Goal: Task Accomplishment & Management: Manage account settings

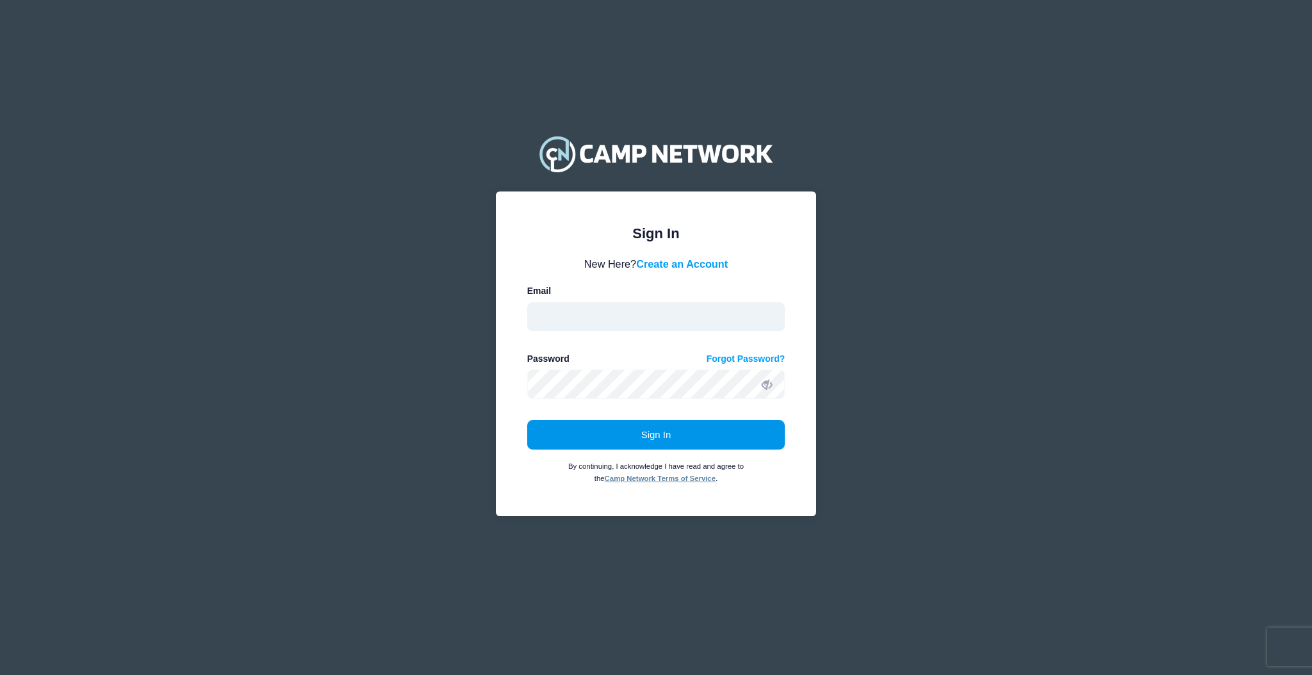
type input "aquidit@raft.net"
click at [764, 432] on button "Sign In" at bounding box center [656, 434] width 258 height 29
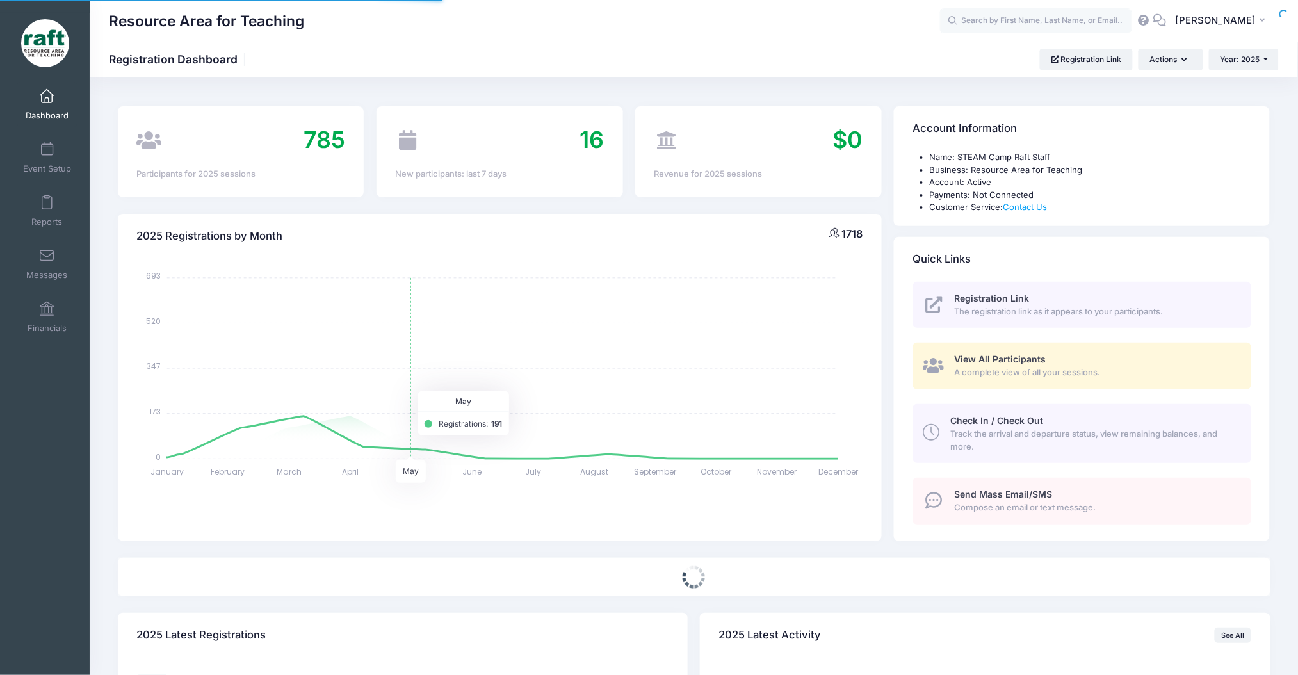
select select
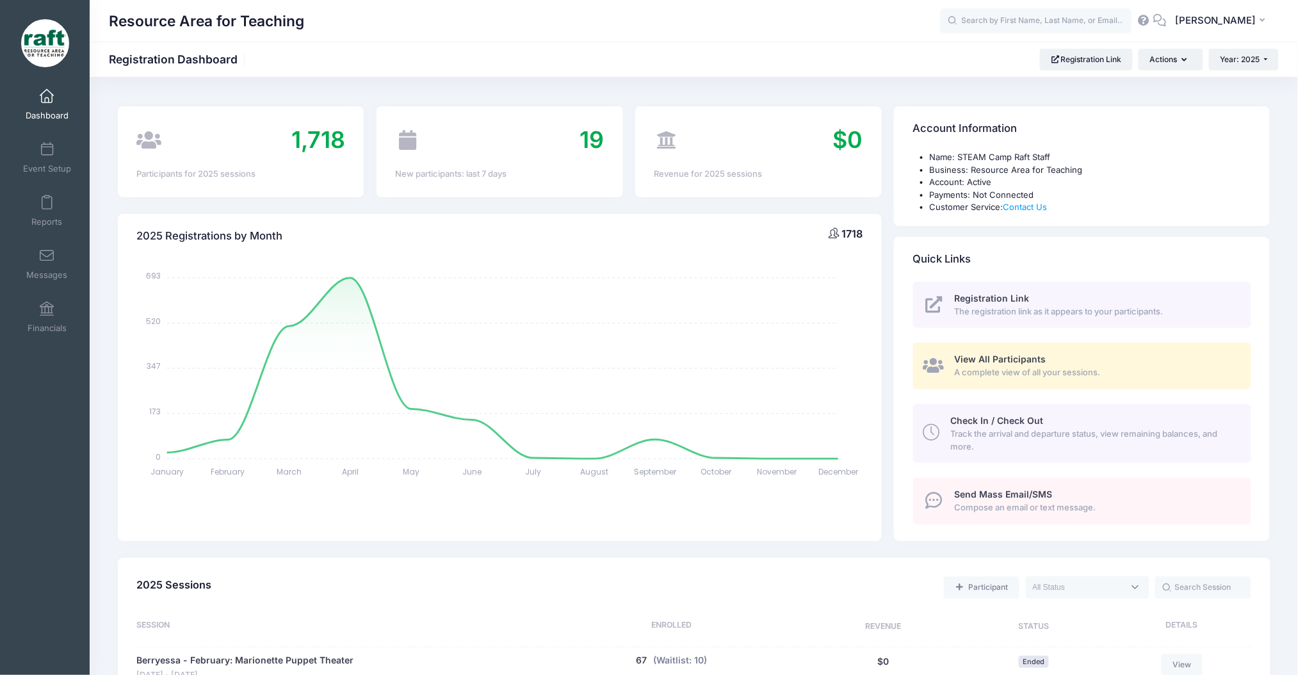
click at [73, 163] on div "Event Setup" at bounding box center [47, 157] width 86 height 53
click at [61, 154] on link "Event Setup" at bounding box center [47, 157] width 61 height 45
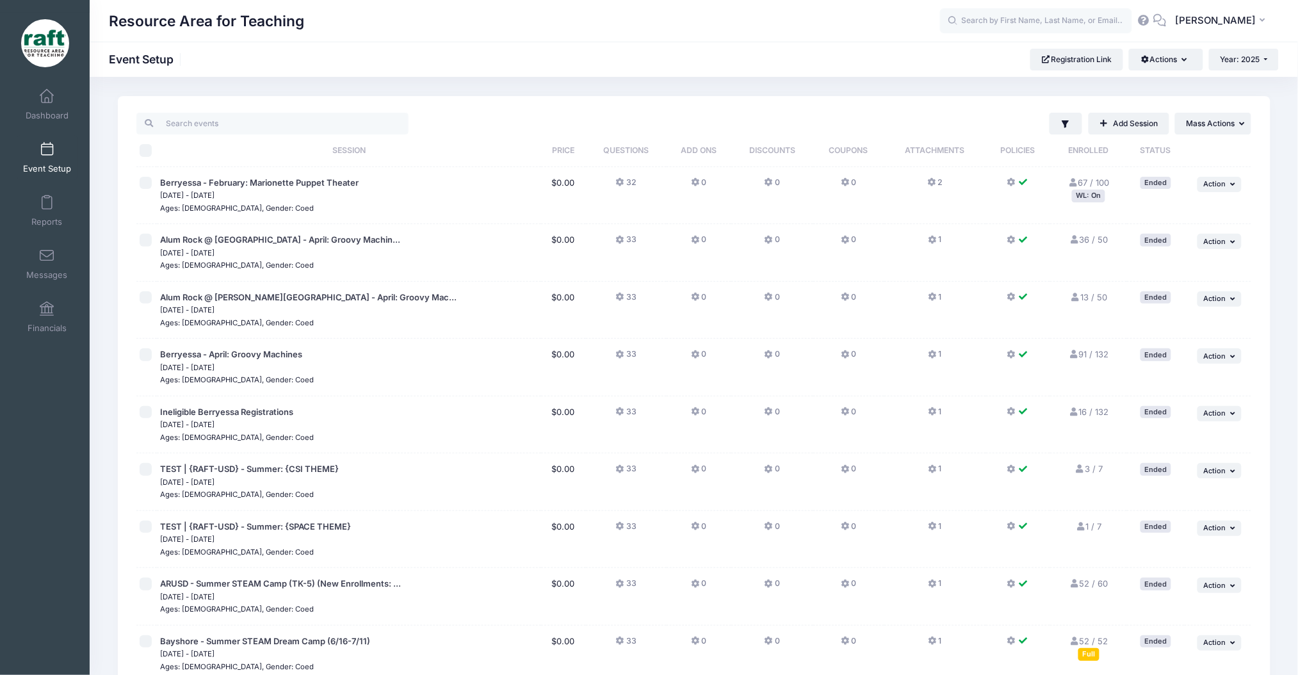
drag, startPoint x: 1050, startPoint y: 487, endPoint x: 721, endPoint y: 34, distance: 559.6
click at [721, 41] on div "Resource Area for Teaching AQ" at bounding box center [694, 21] width 1209 height 42
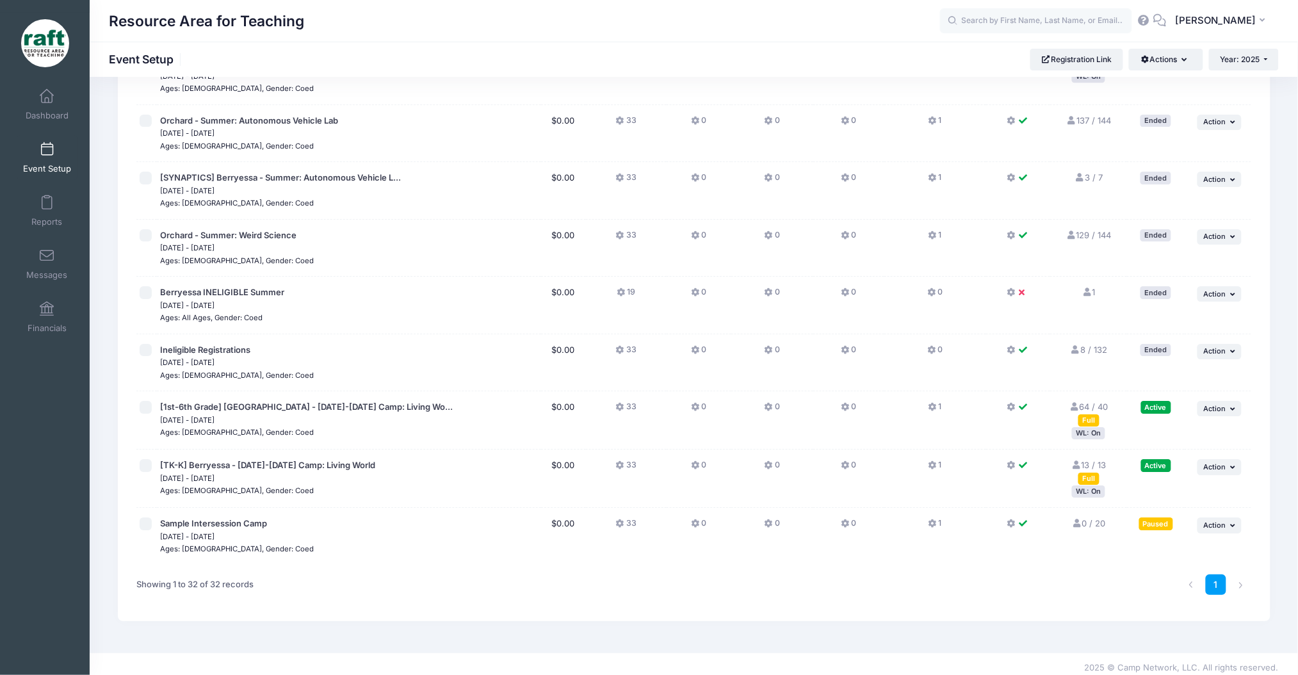
scroll to position [1444, 0]
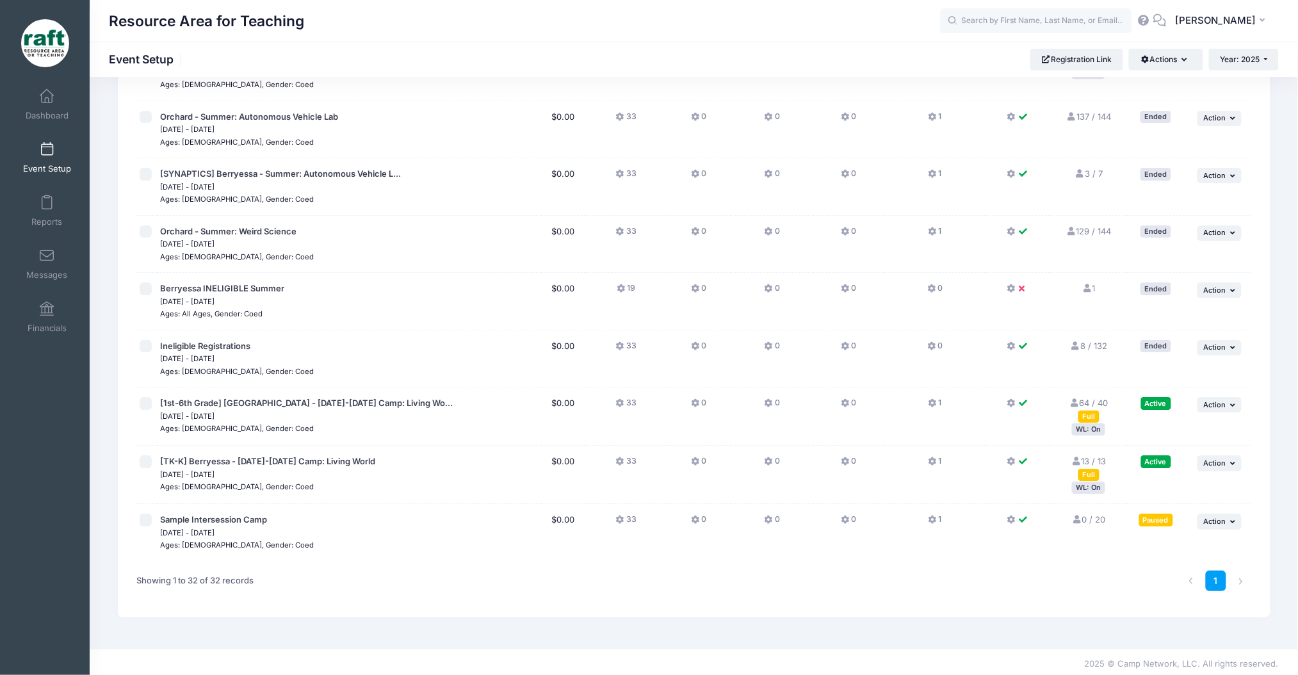
click at [1081, 425] on div "WL: On" at bounding box center [1088, 429] width 33 height 12
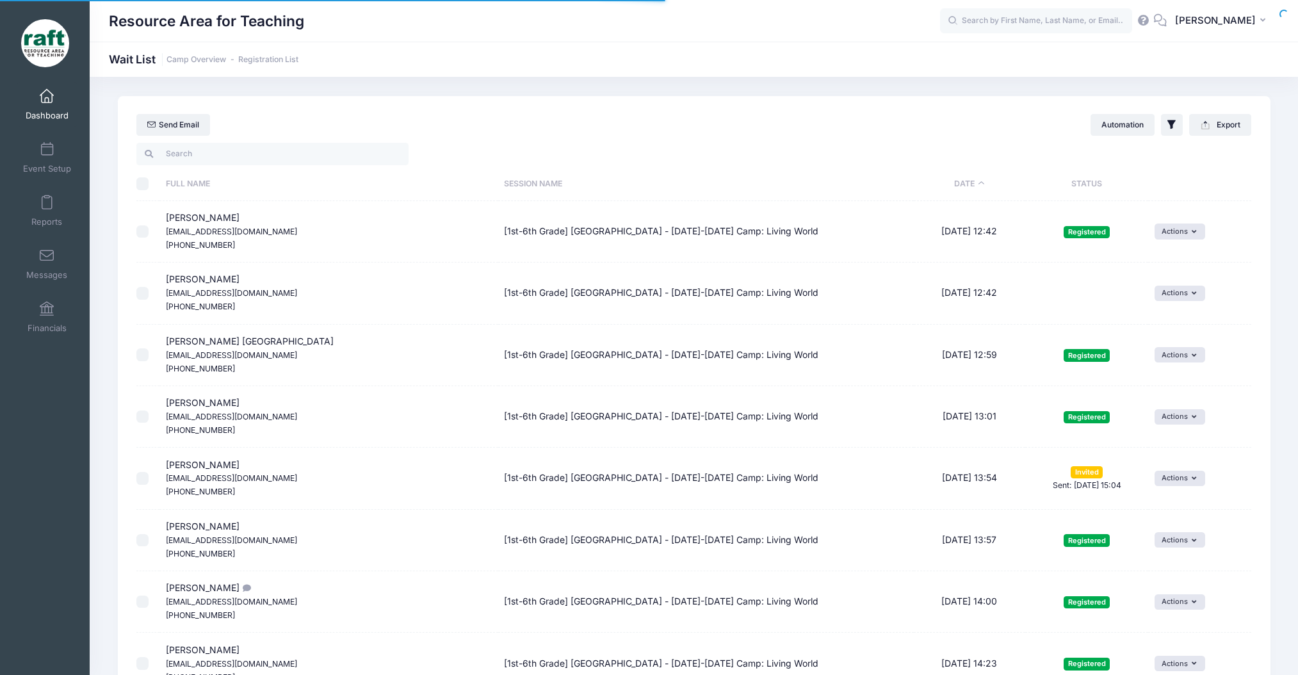
select select "50"
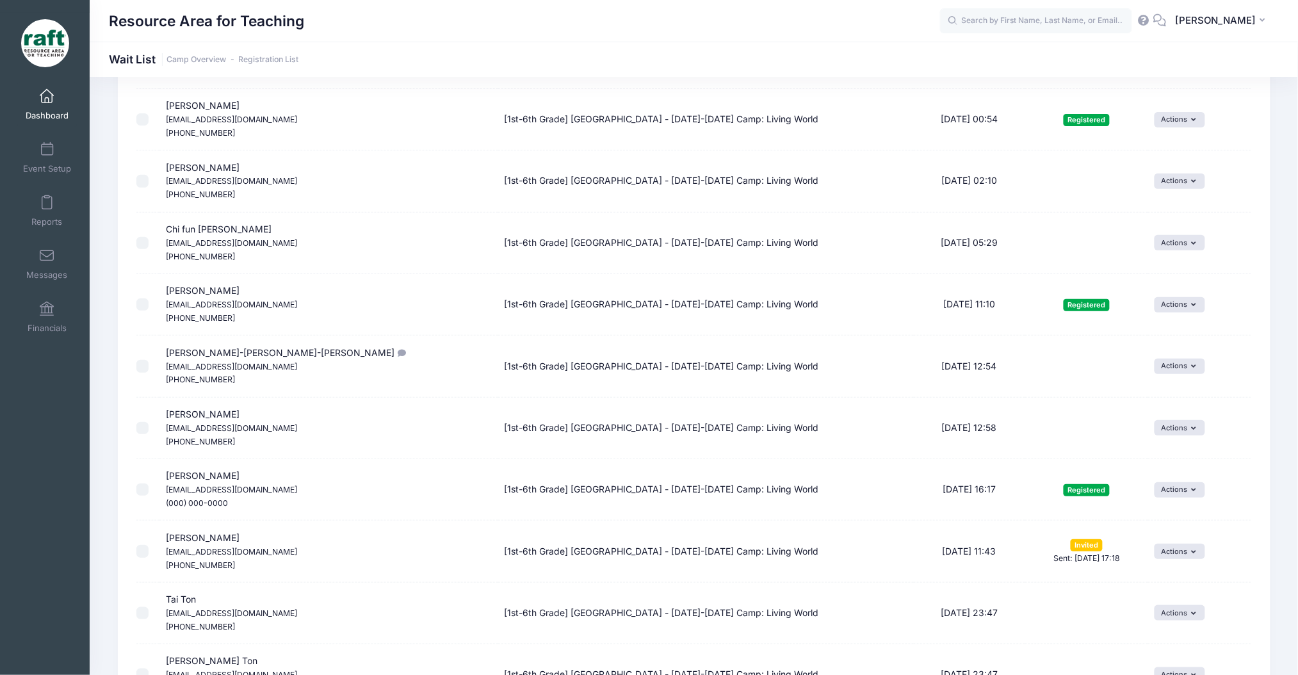
scroll to position [2050, 0]
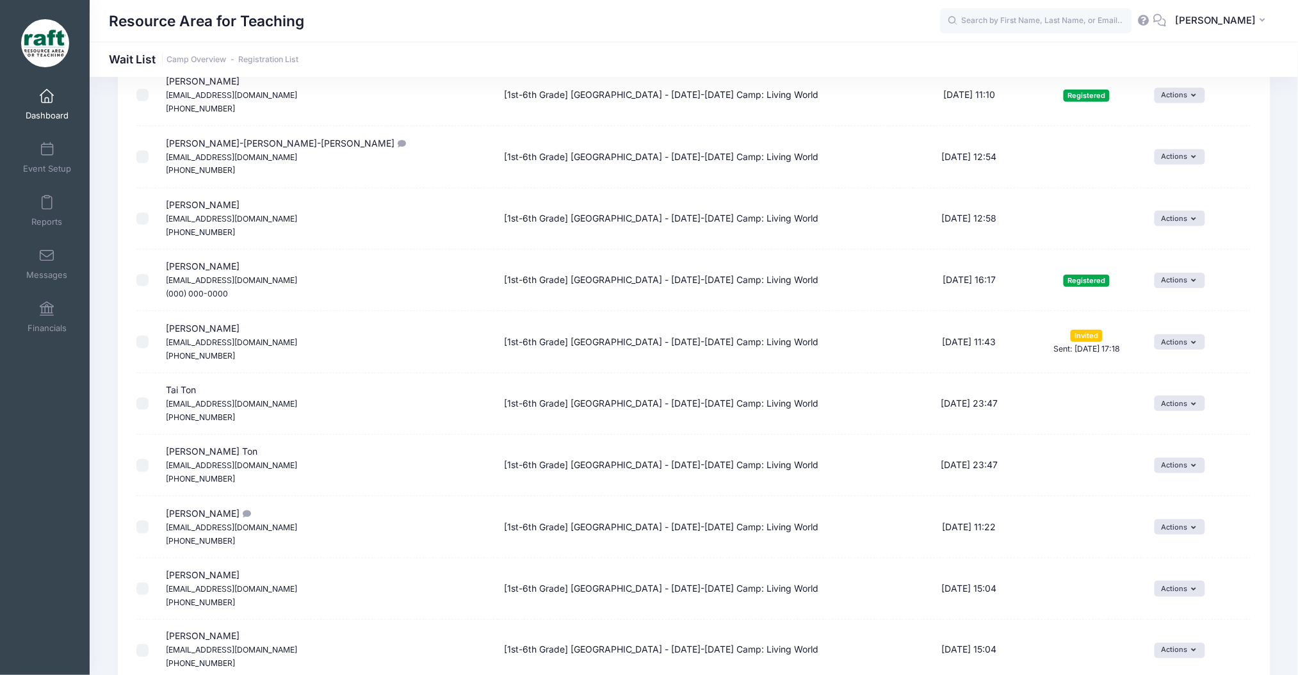
click at [853, 349] on td "[1st-6th Grade] Berryessa - Oct 6-10 Camp: Living World" at bounding box center [706, 341] width 416 height 61
drag, startPoint x: 853, startPoint y: 349, endPoint x: 853, endPoint y: 359, distance: 9.6
click at [853, 359] on td "[1st-6th Grade] [GEOGRAPHIC_DATA] - [DATE]-[DATE] Camp: Living World" at bounding box center [706, 341] width 416 height 61
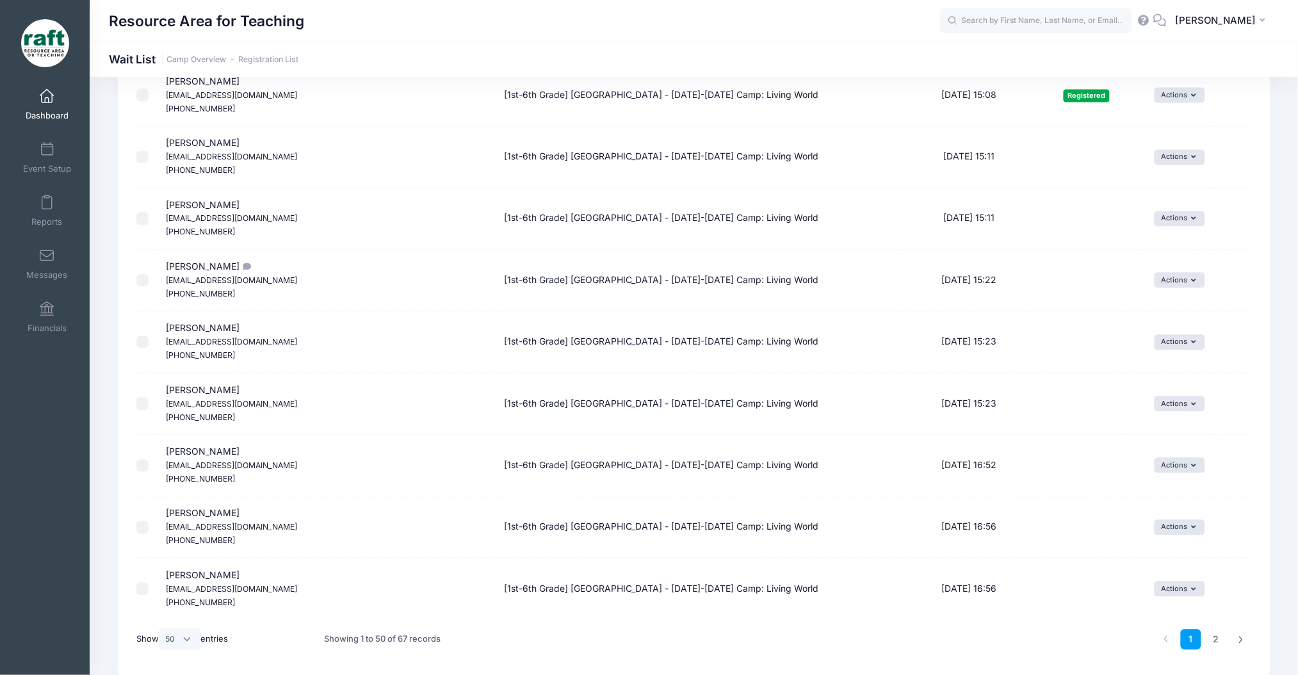
scroll to position [2719, 0]
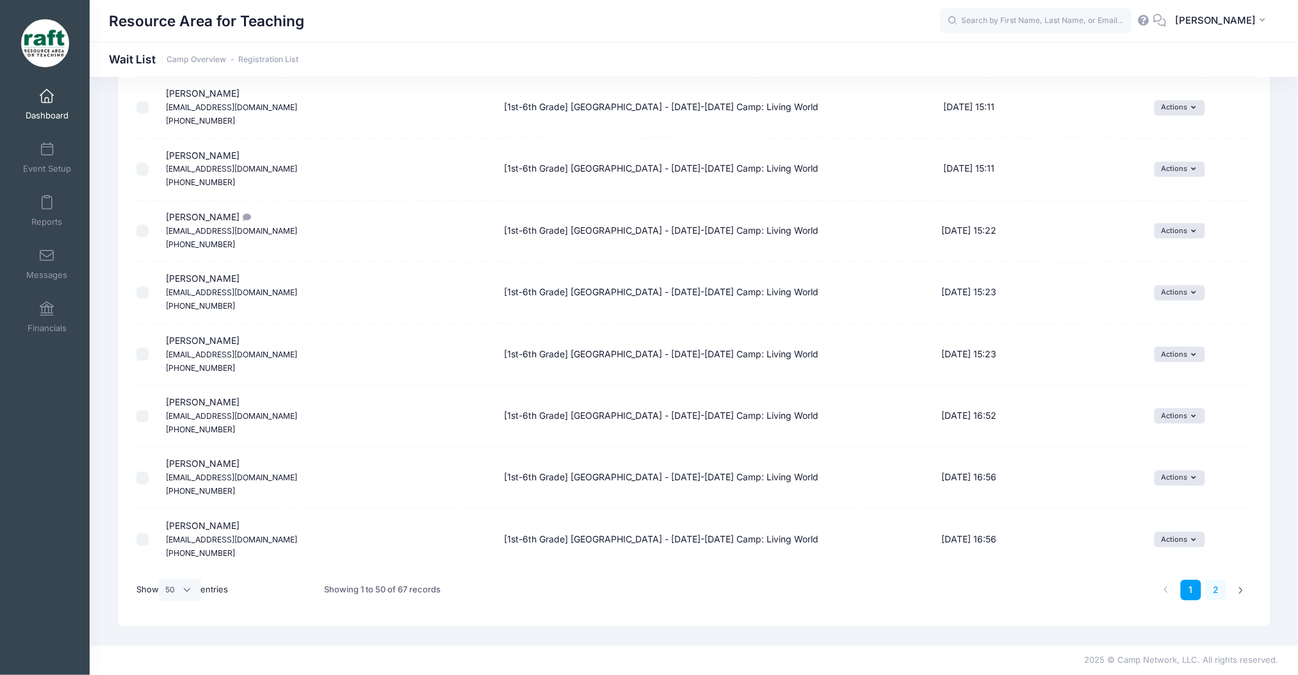
click at [1217, 583] on link "2" at bounding box center [1216, 590] width 21 height 21
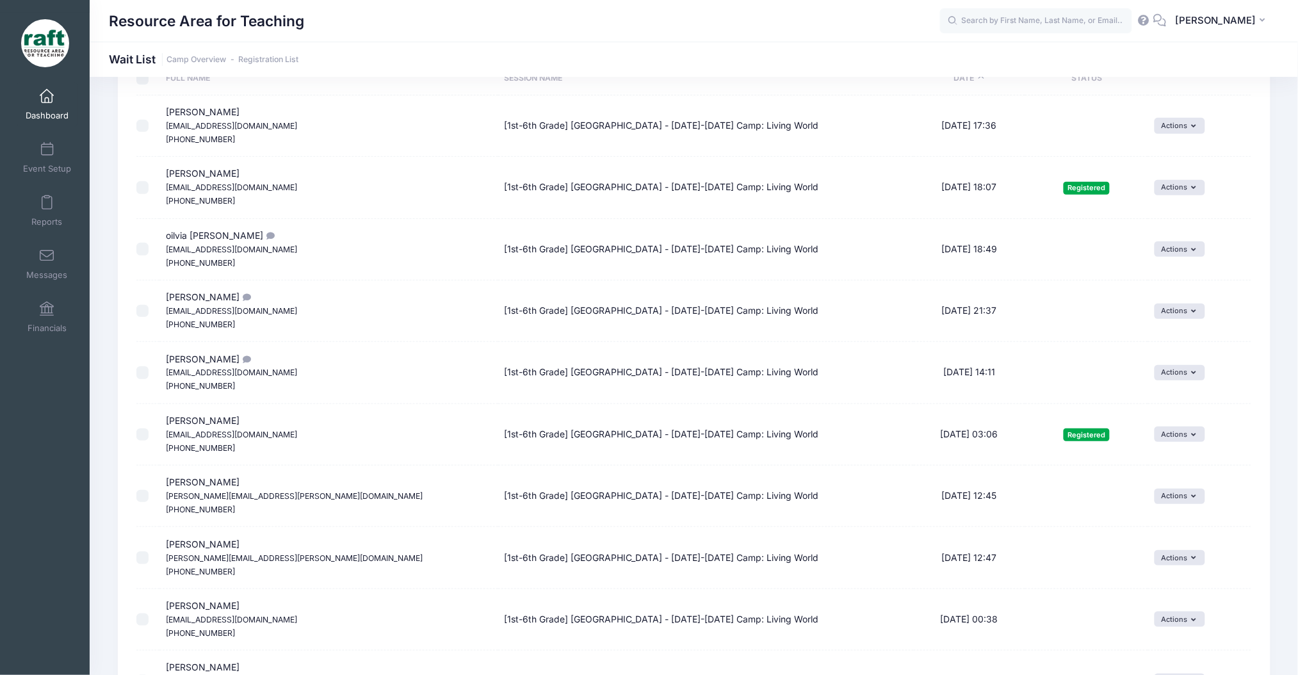
scroll to position [0, 0]
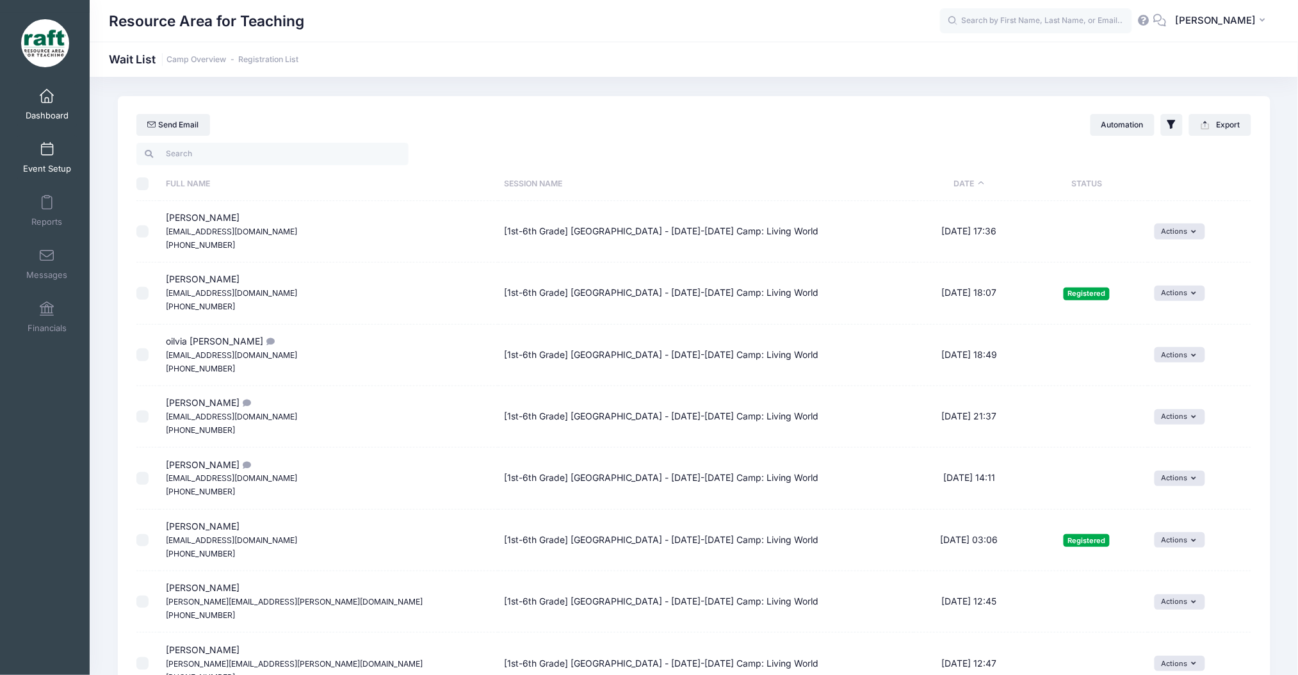
click at [70, 160] on link "Event Setup" at bounding box center [47, 157] width 61 height 45
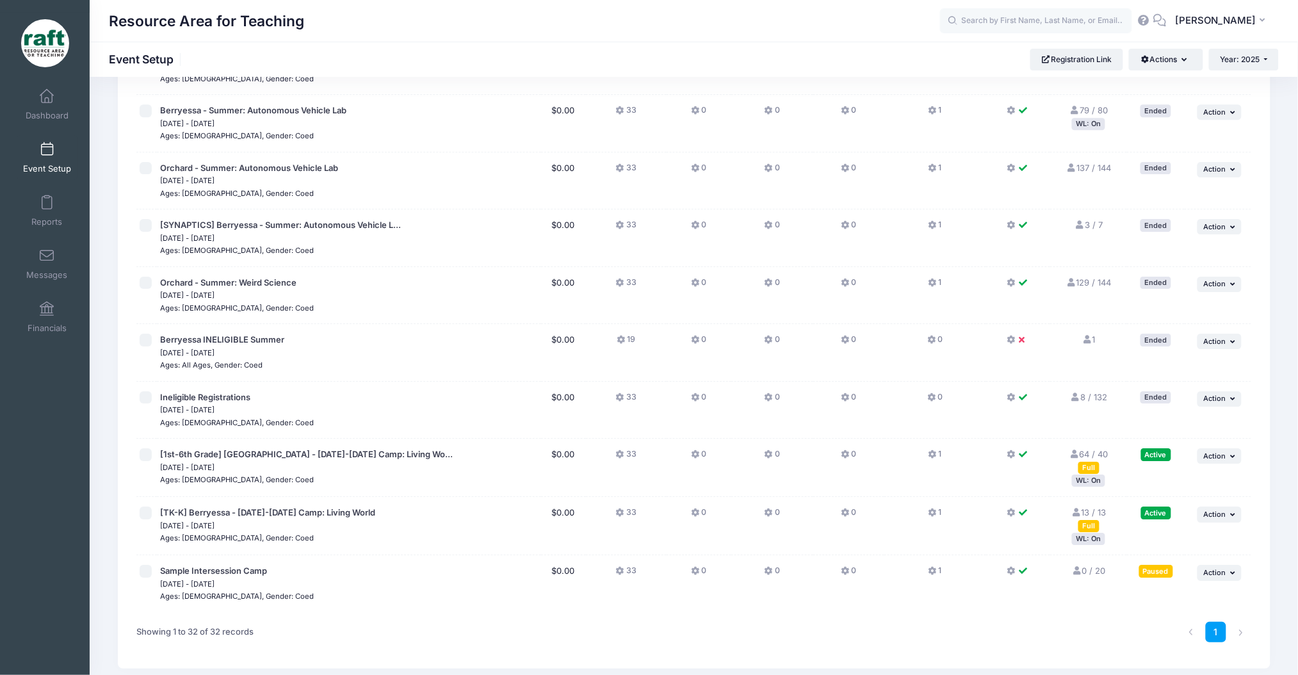
scroll to position [1444, 0]
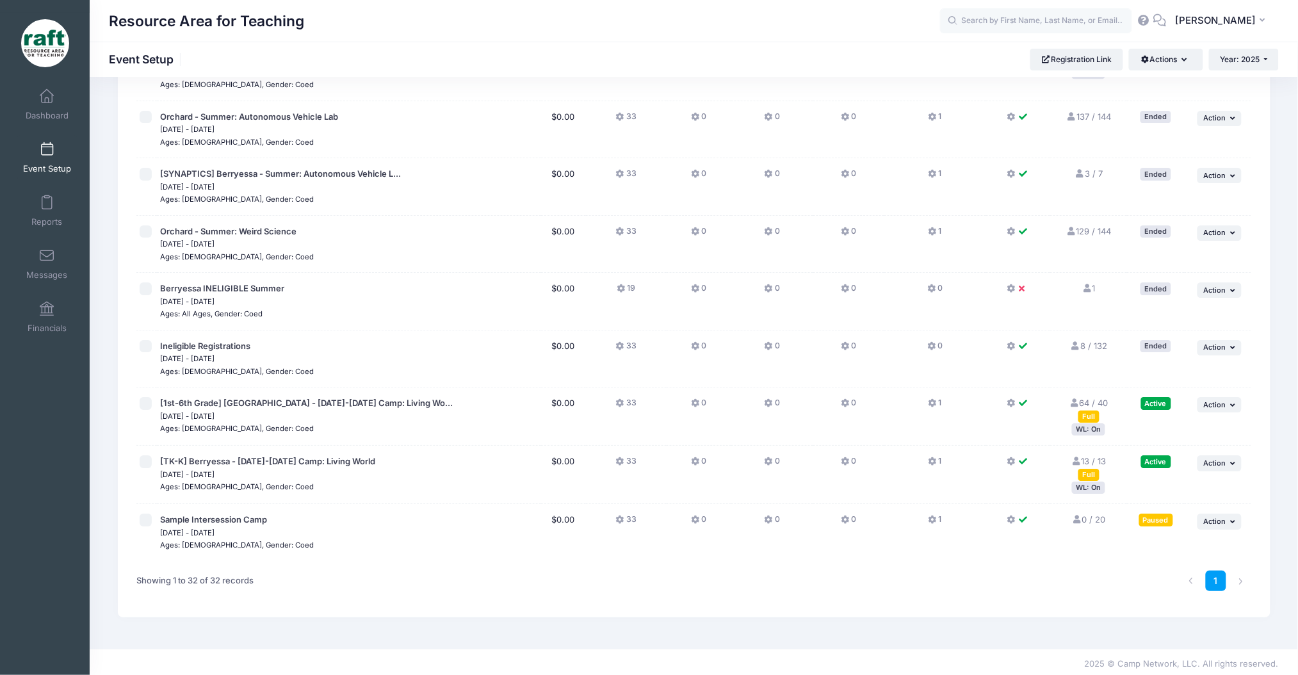
click at [1084, 473] on div "Full" at bounding box center [1089, 475] width 21 height 12
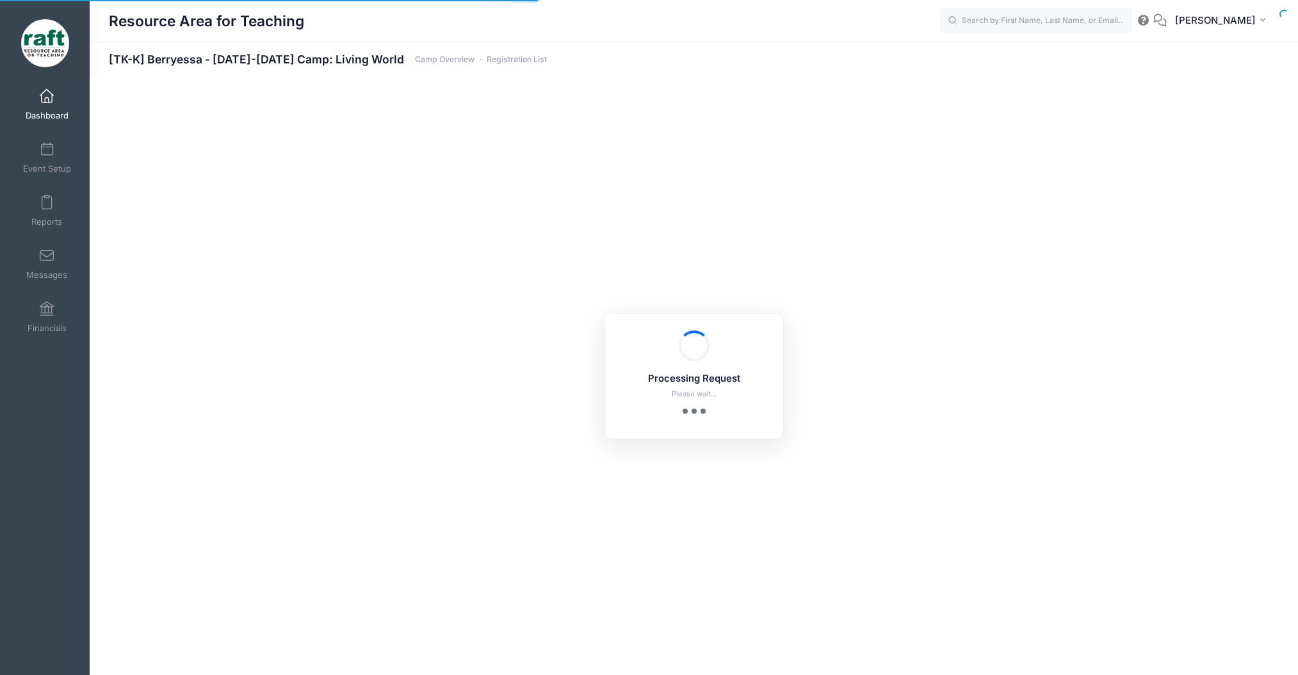
select select "10"
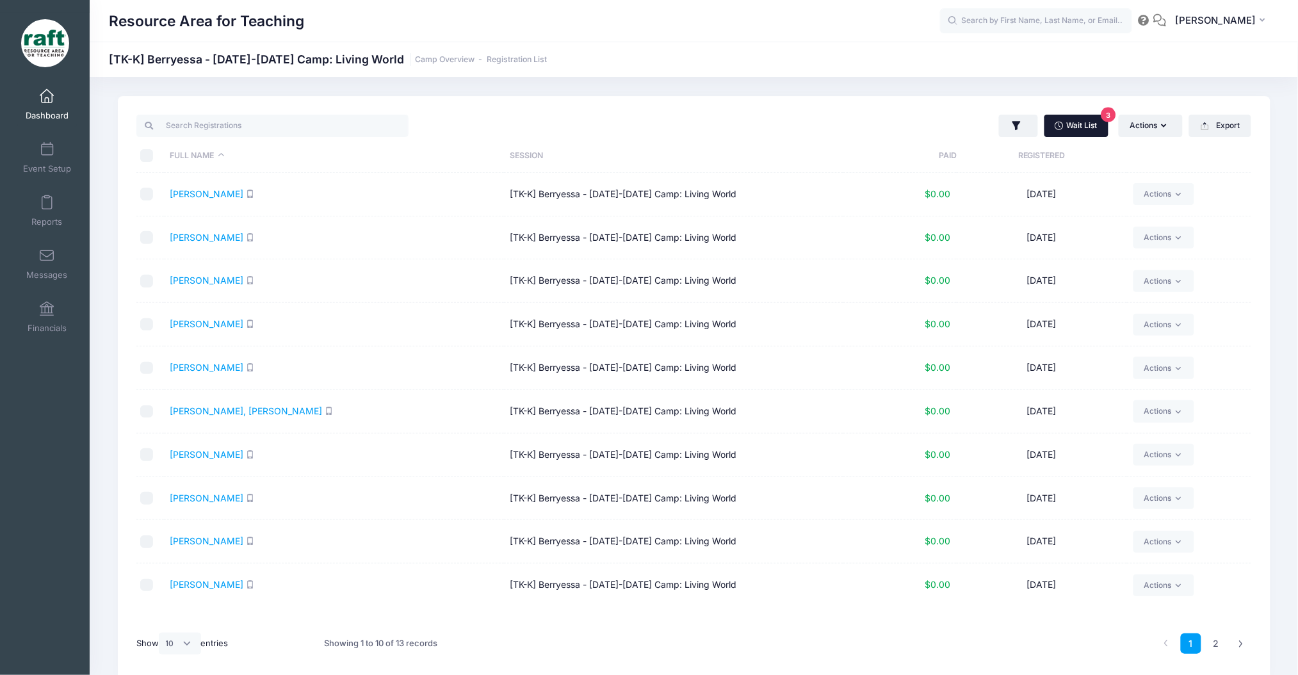
click at [1110, 120] on span "3" at bounding box center [1108, 115] width 15 height 15
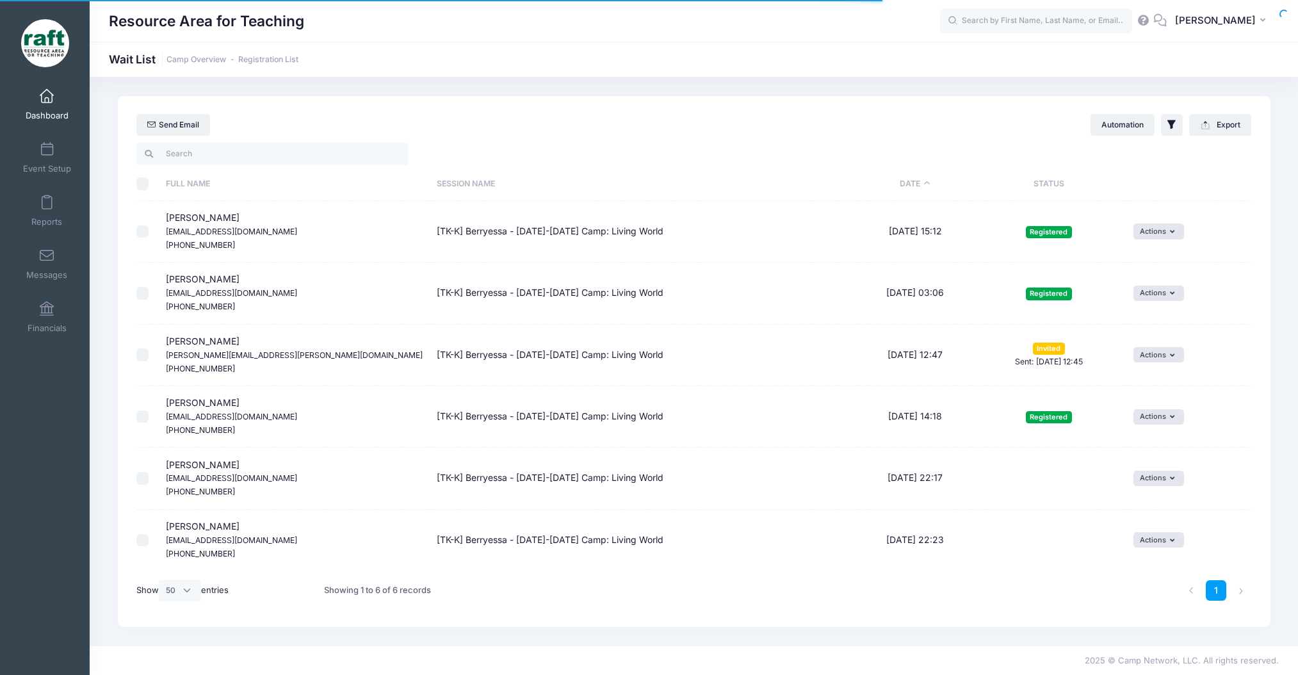
select select "50"
click at [36, 165] on span "Event Setup" at bounding box center [47, 168] width 48 height 11
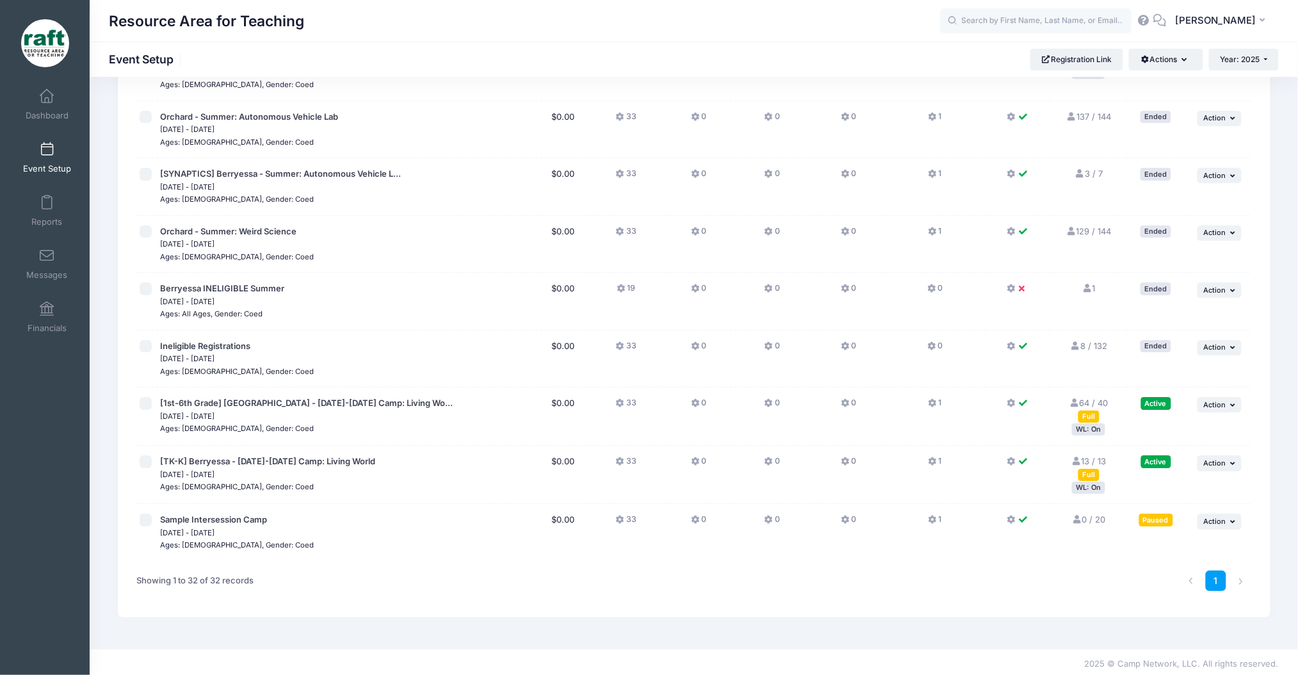
scroll to position [1443, 0]
click at [1088, 432] on div "WL: On" at bounding box center [1088, 430] width 33 height 12
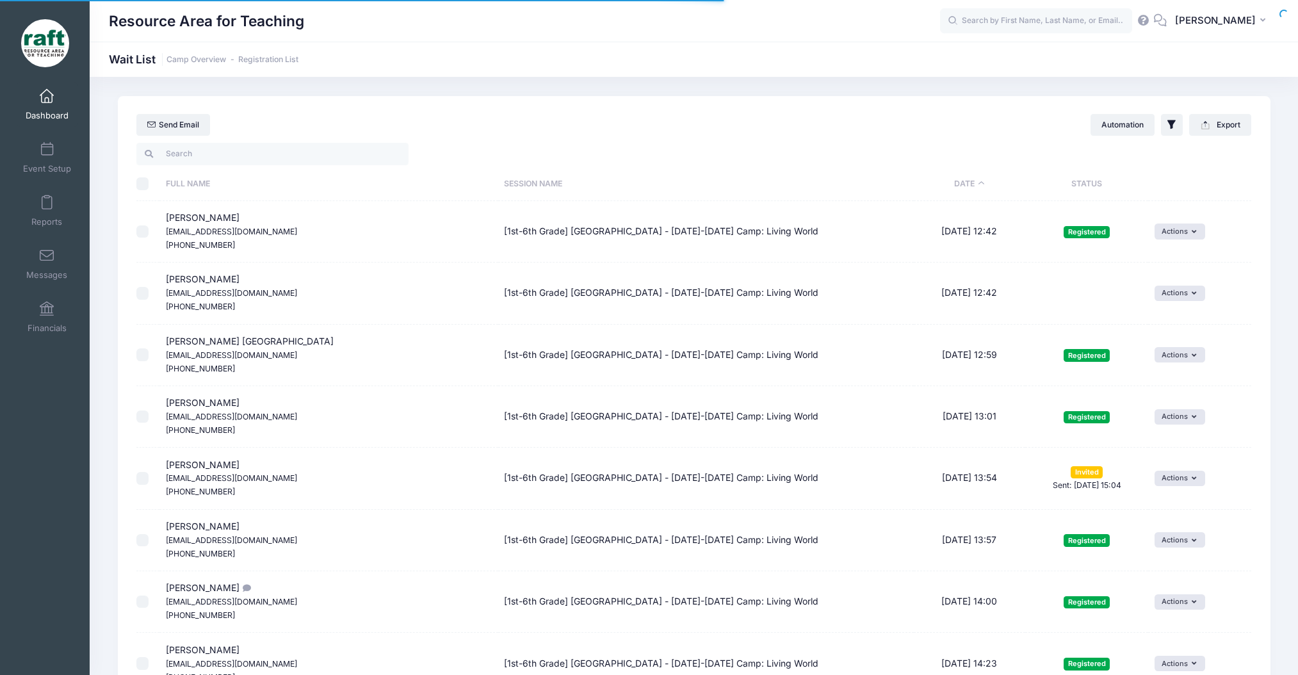
select select "50"
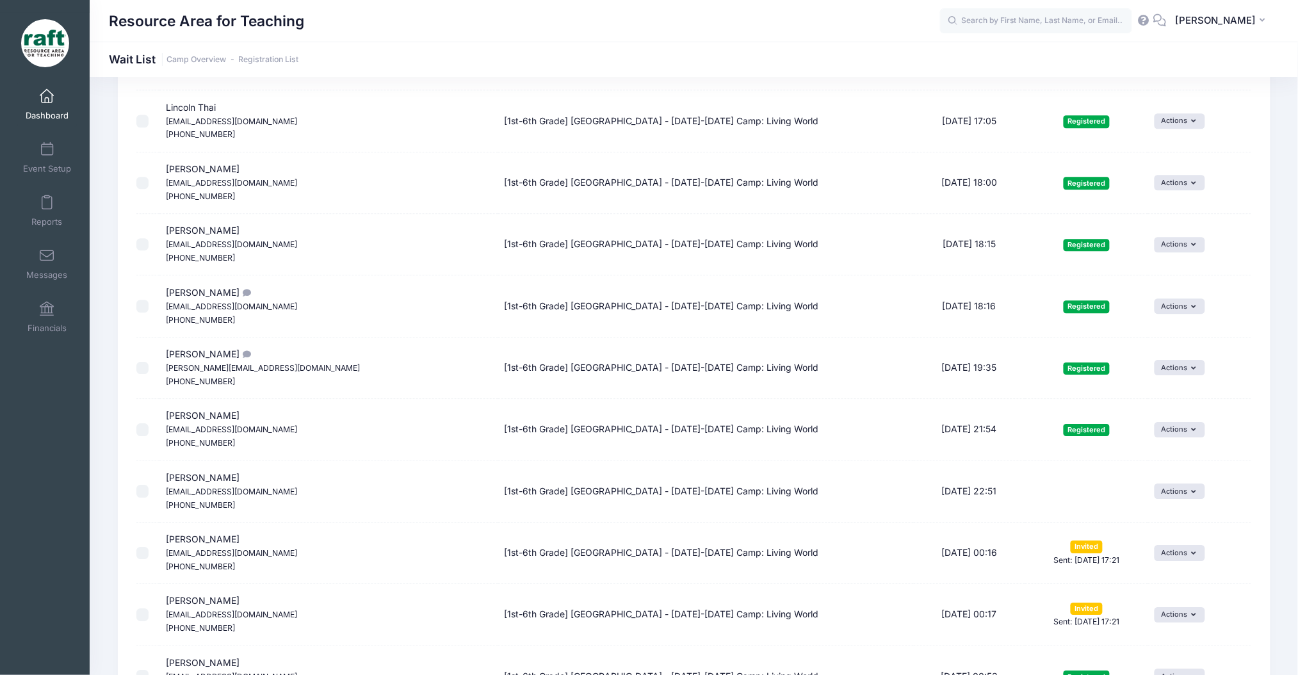
scroll to position [1236, 0]
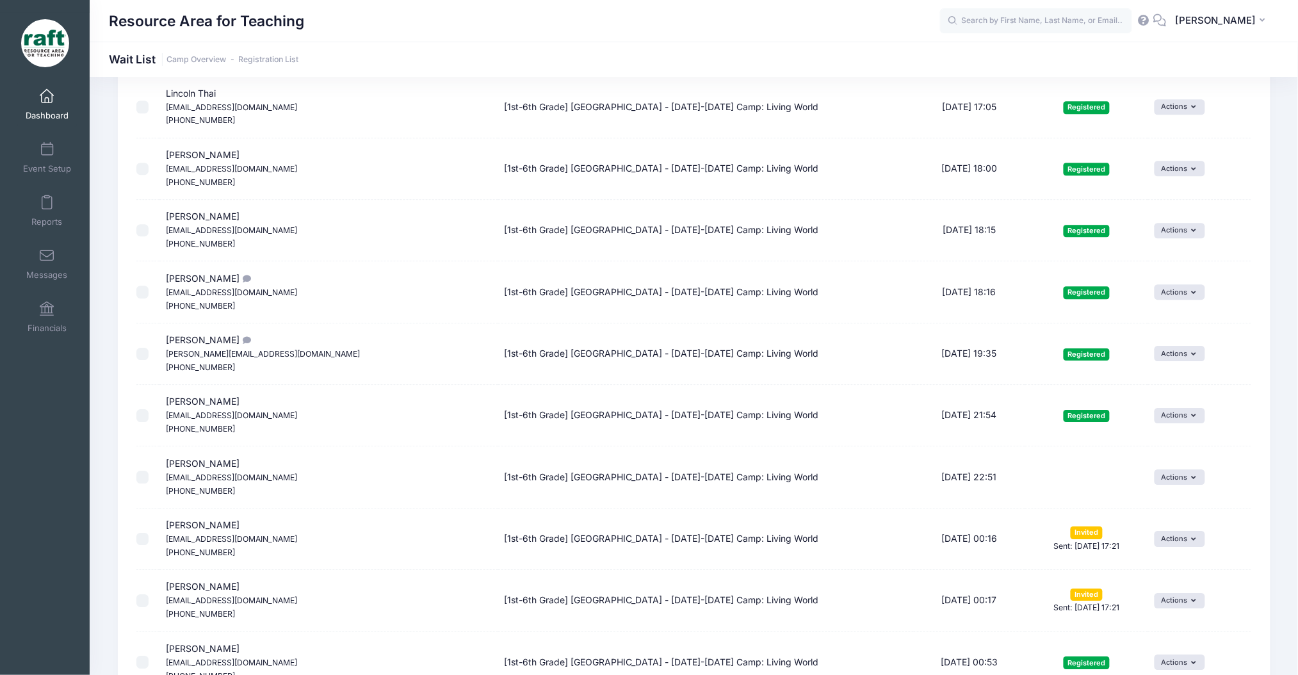
click at [1265, 530] on div "Full Name Session Name Date Status Full Name Email Phone ID Comments Status" at bounding box center [694, 506] width 1153 height 3202
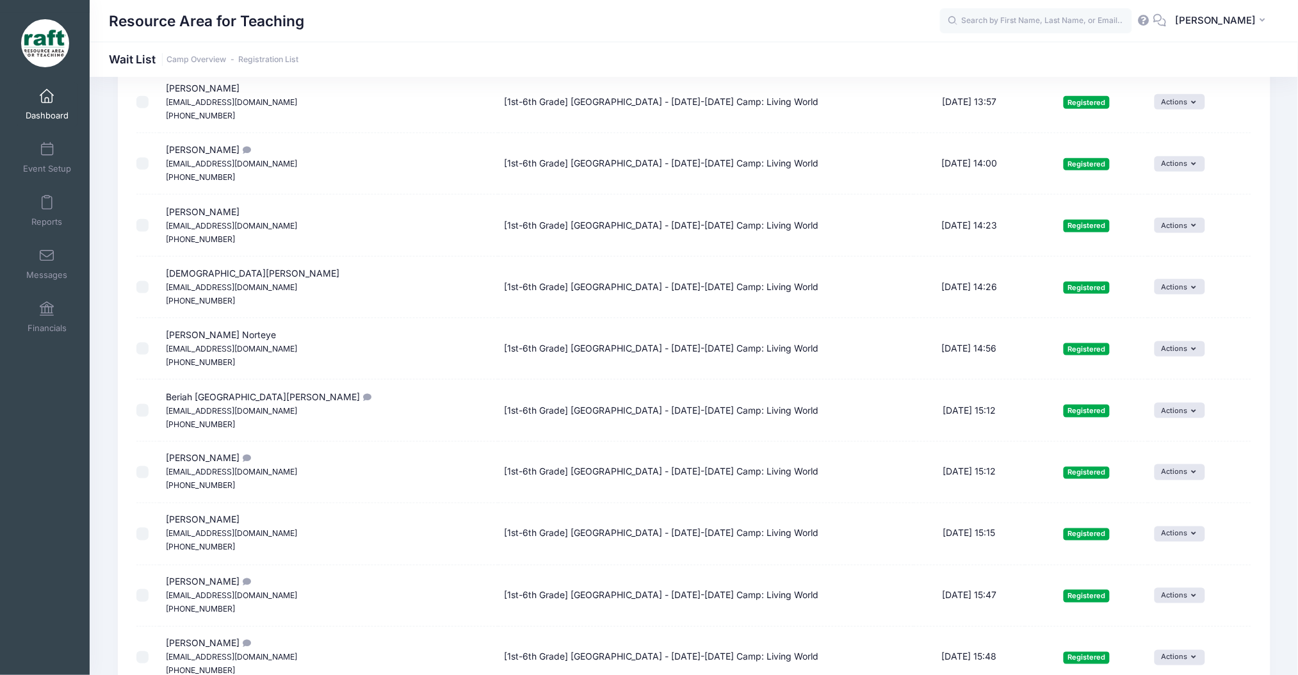
scroll to position [249, 0]
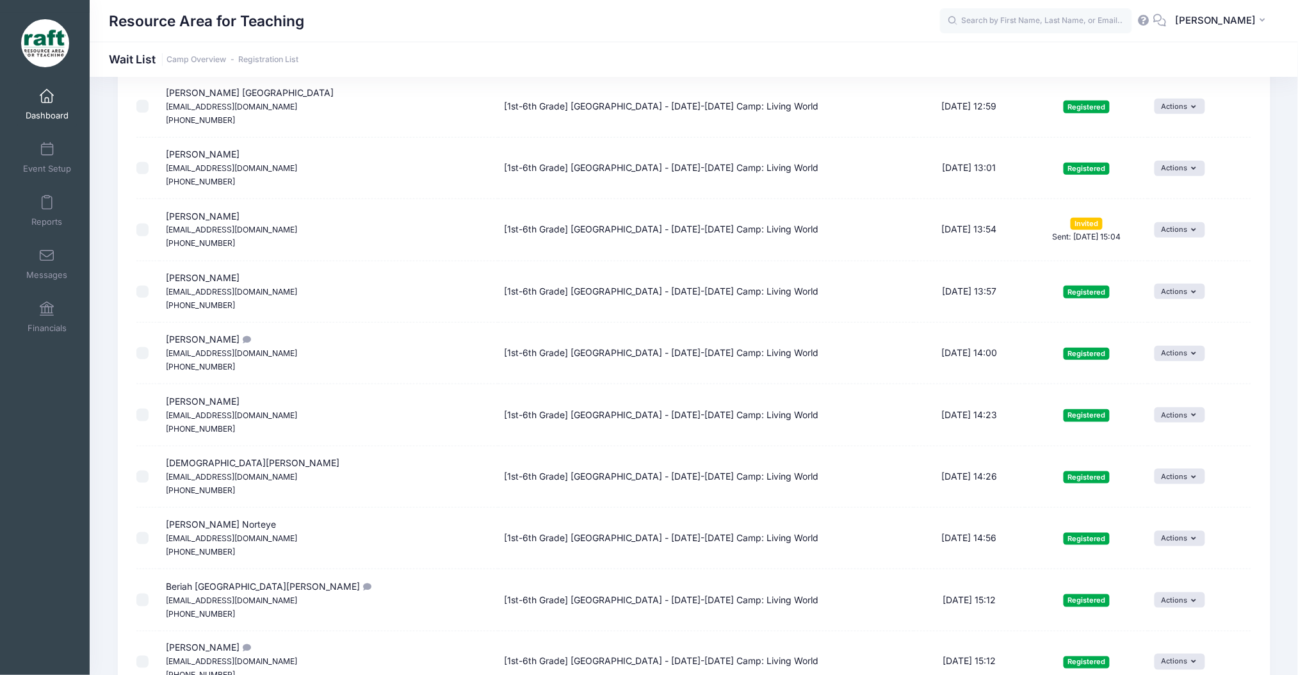
click at [177, 226] on small "[EMAIL_ADDRESS][DOMAIN_NAME]" at bounding box center [231, 230] width 131 height 10
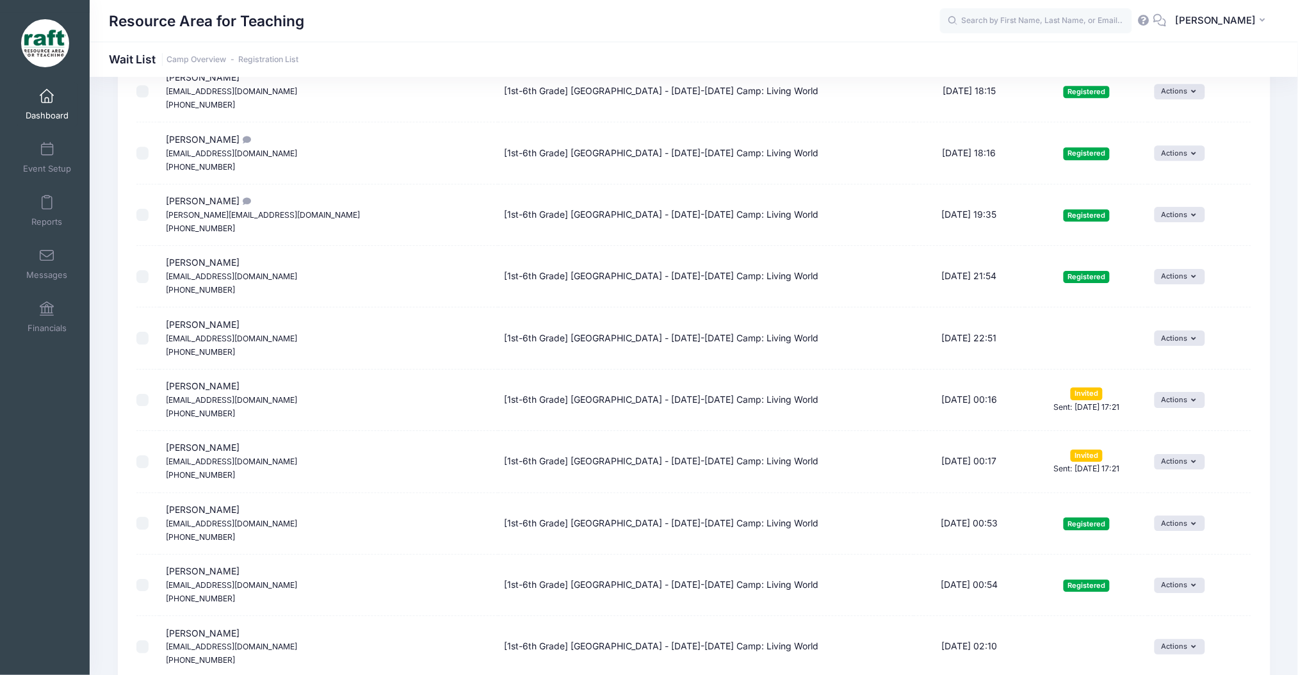
scroll to position [1374, 0]
click at [177, 389] on span "[PERSON_NAME] [EMAIL_ADDRESS][DOMAIN_NAME] [PHONE_NUMBER]" at bounding box center [231, 400] width 131 height 38
click at [208, 448] on span "[PERSON_NAME] [EMAIL_ADDRESS][DOMAIN_NAME] [PHONE_NUMBER]" at bounding box center [231, 462] width 131 height 38
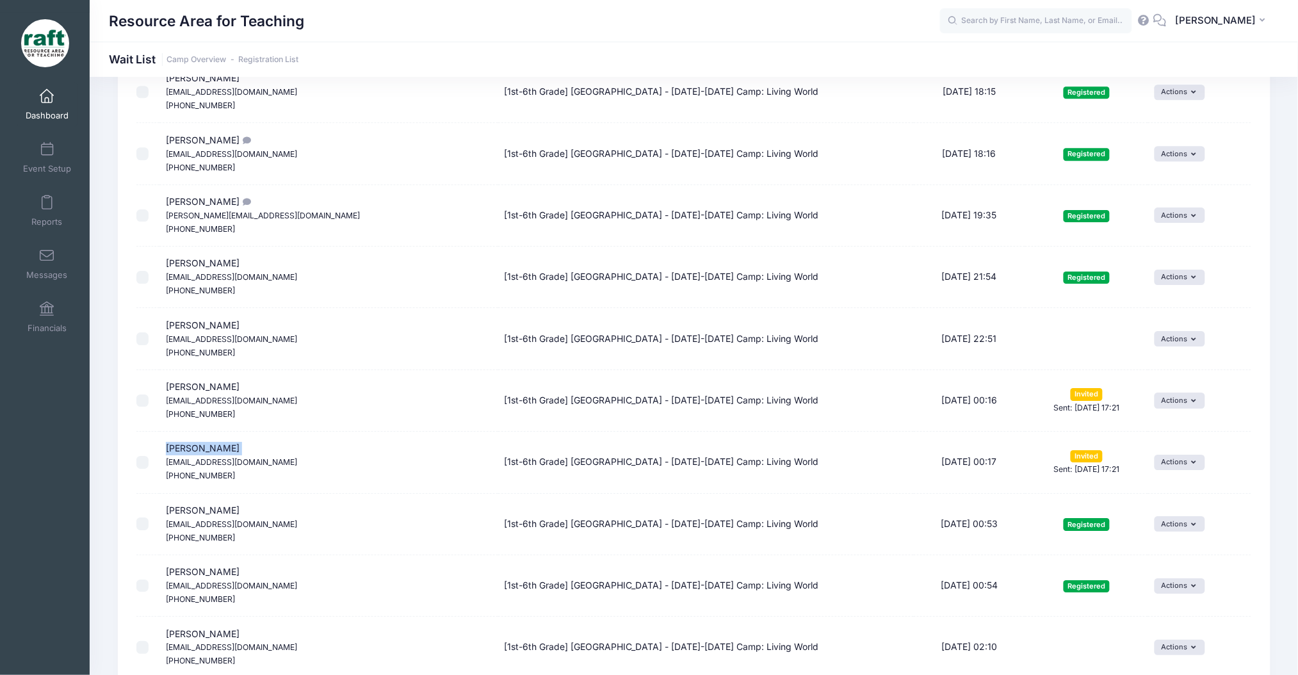
click at [208, 448] on span "[PERSON_NAME] [EMAIL_ADDRESS][DOMAIN_NAME] [PHONE_NUMBER]" at bounding box center [231, 462] width 131 height 38
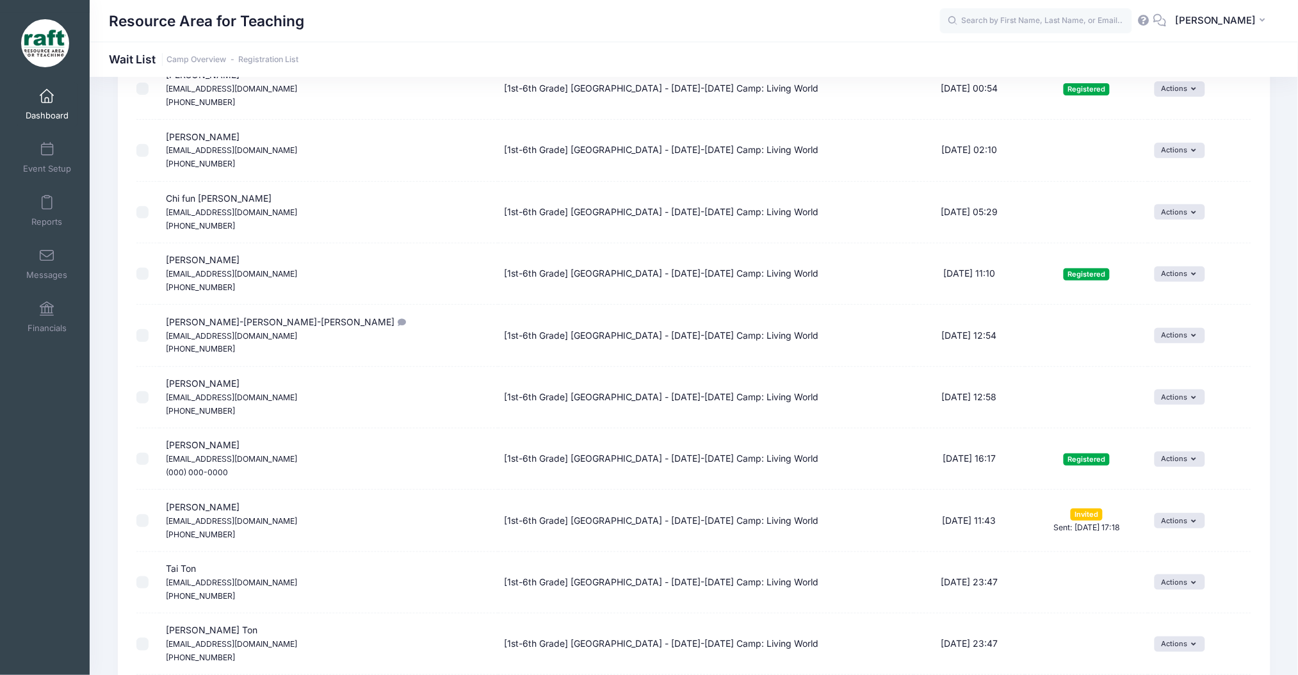
scroll to position [1880, 0]
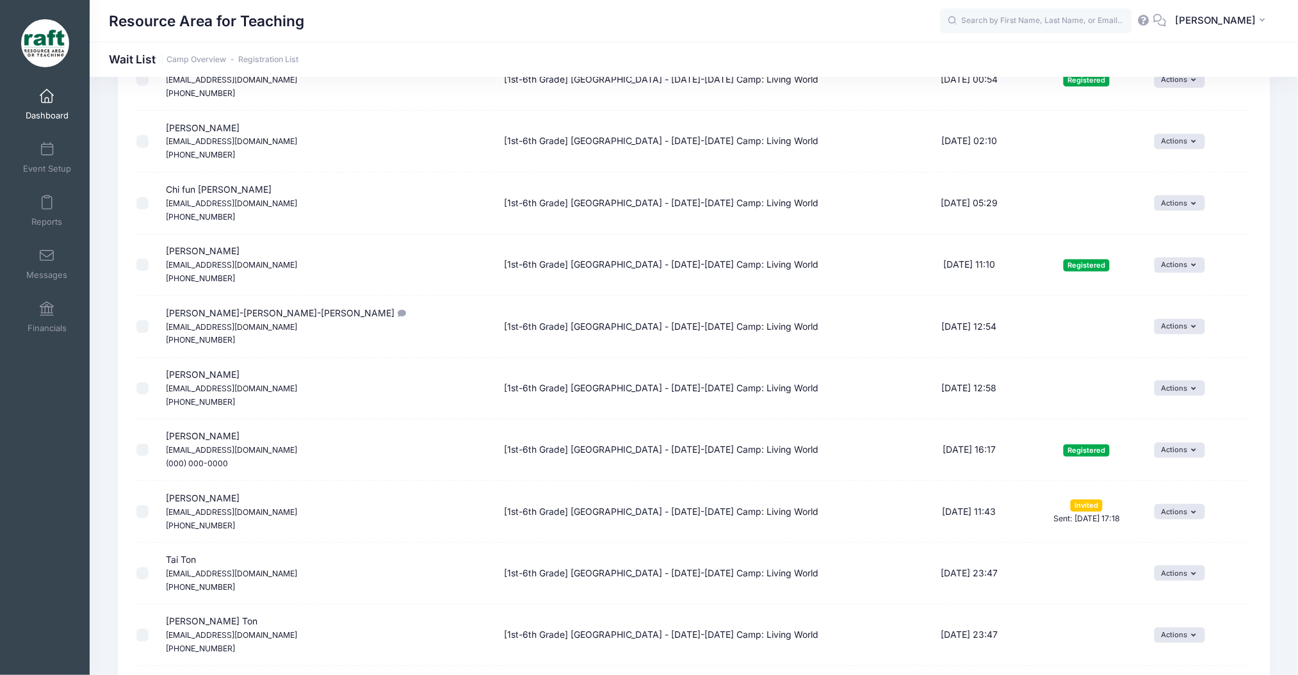
click at [221, 502] on span "[PERSON_NAME] [EMAIL_ADDRESS][DOMAIN_NAME] [PHONE_NUMBER]" at bounding box center [231, 512] width 131 height 38
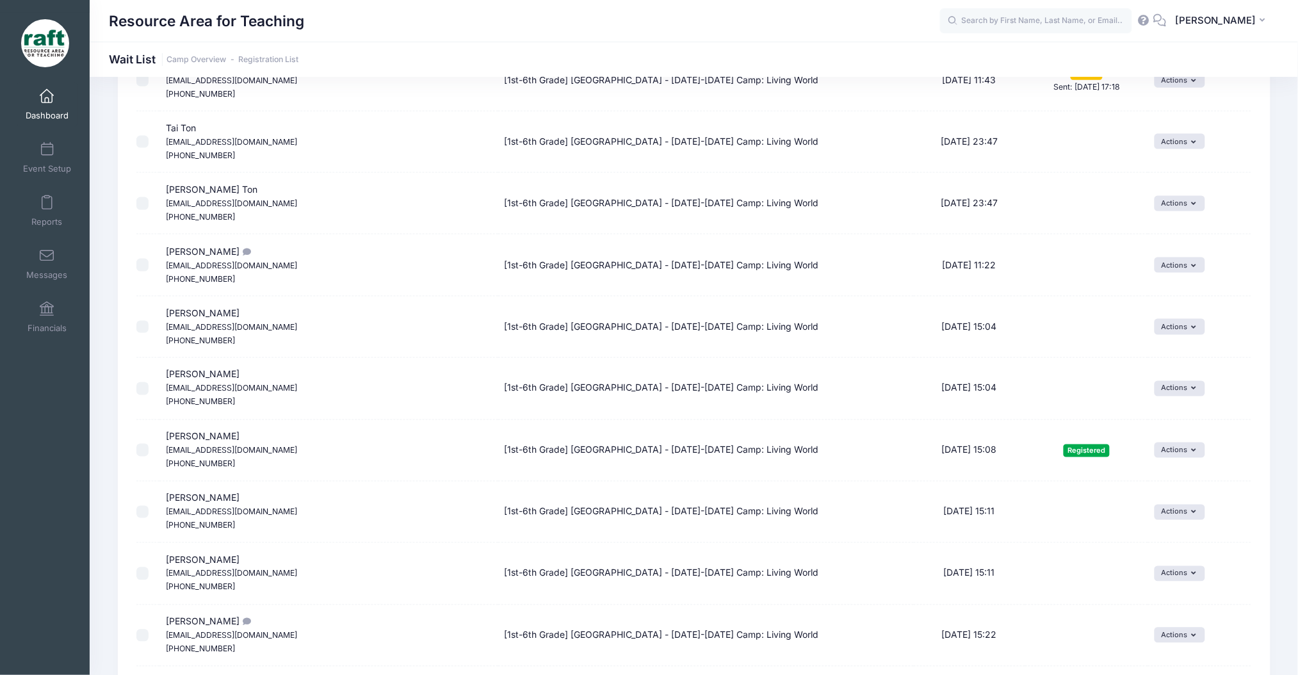
scroll to position [2719, 0]
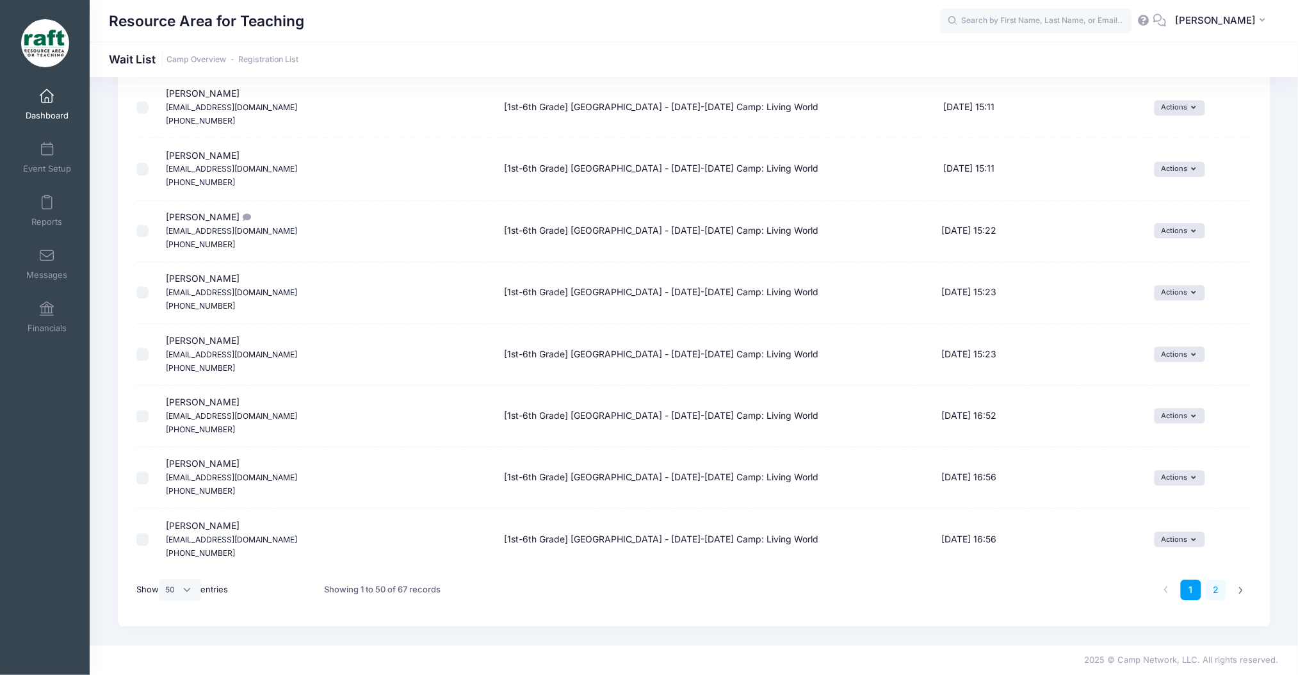
click at [1211, 593] on link "2" at bounding box center [1216, 590] width 21 height 21
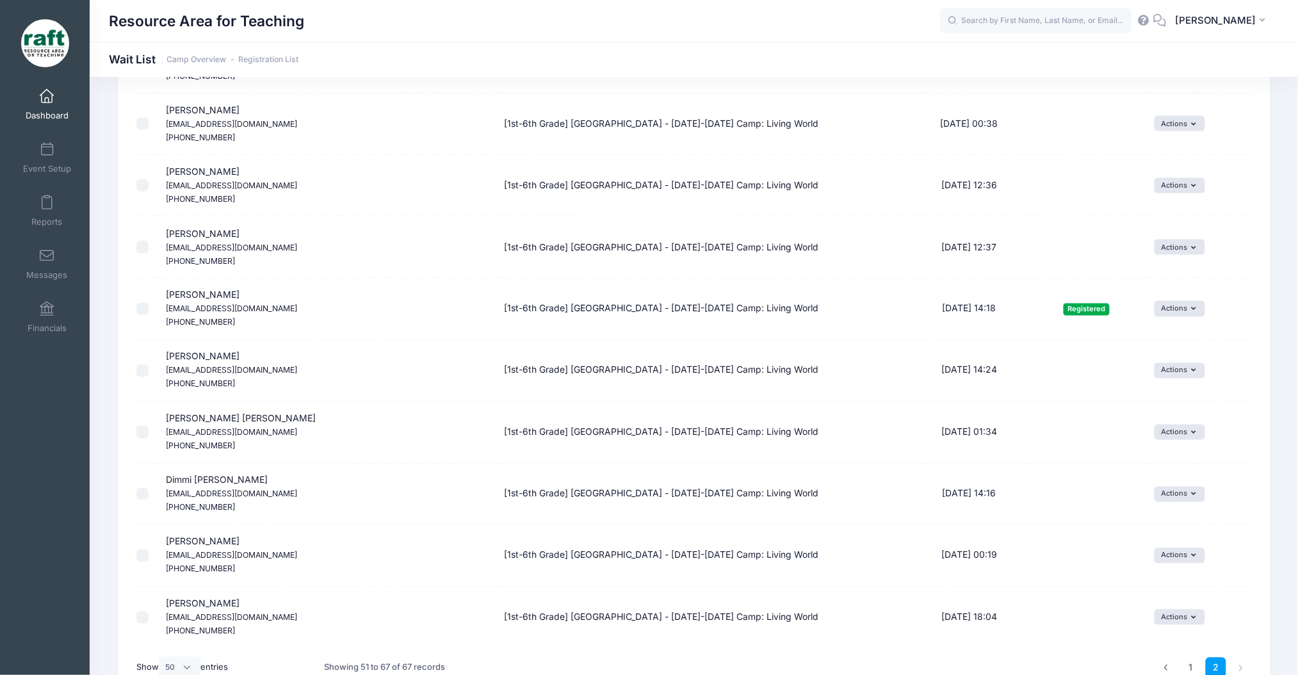
scroll to position [680, 0]
